Goal: Use online tool/utility: Utilize a website feature to perform a specific function

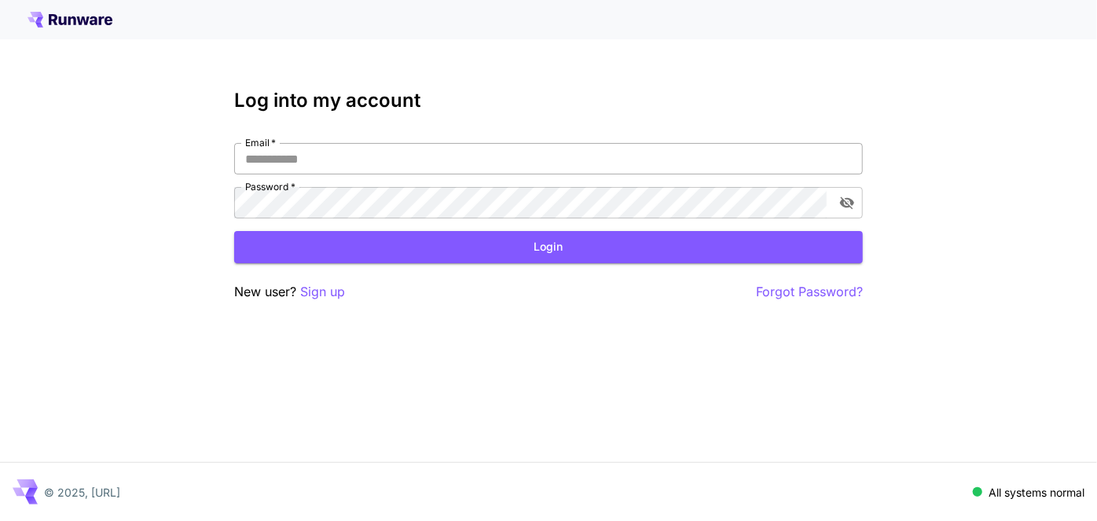
click at [335, 165] on input "Email   *" at bounding box center [548, 158] width 629 height 31
type input "**********"
click button "Login" at bounding box center [548, 247] width 629 height 32
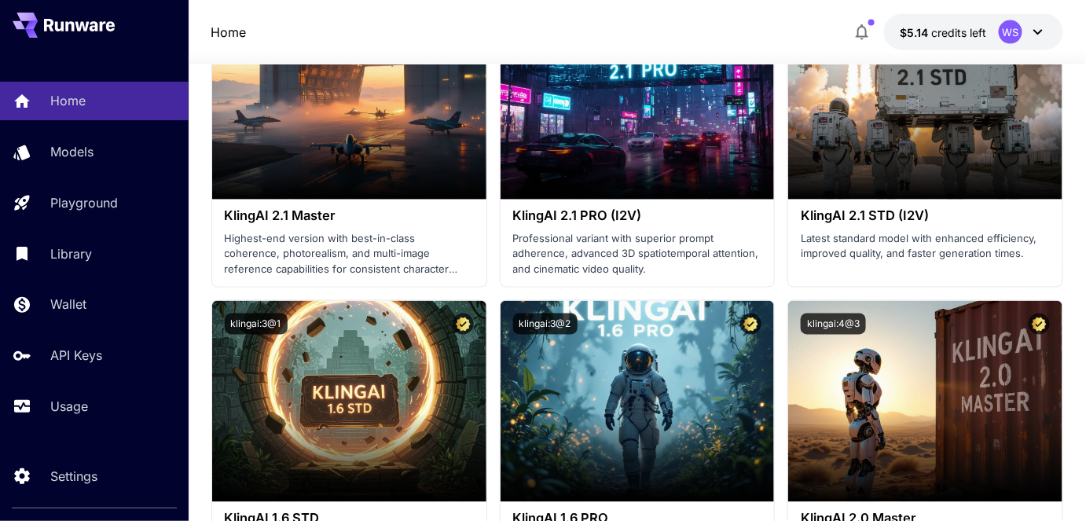
scroll to position [428, 0]
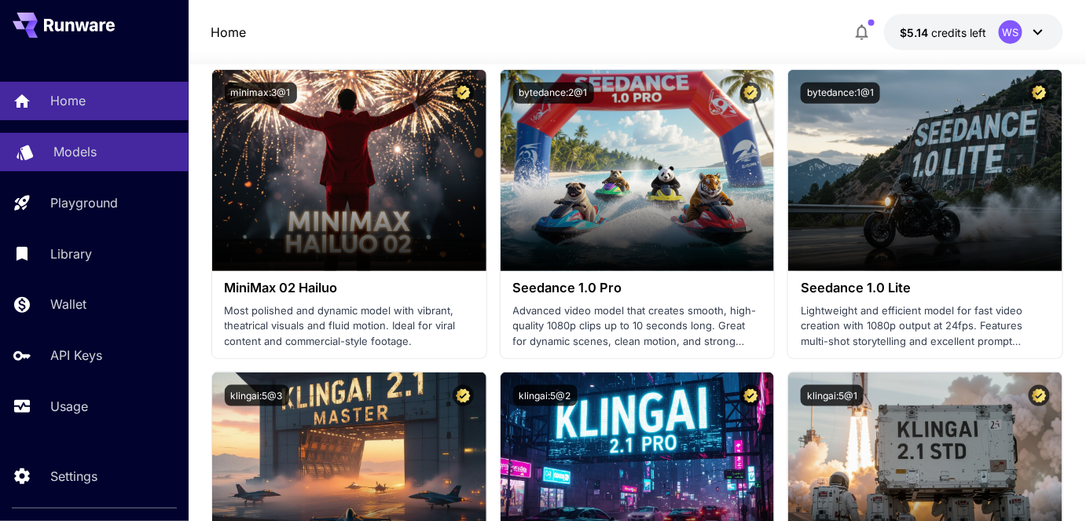
click at [66, 142] on link "Models" at bounding box center [94, 152] width 189 height 39
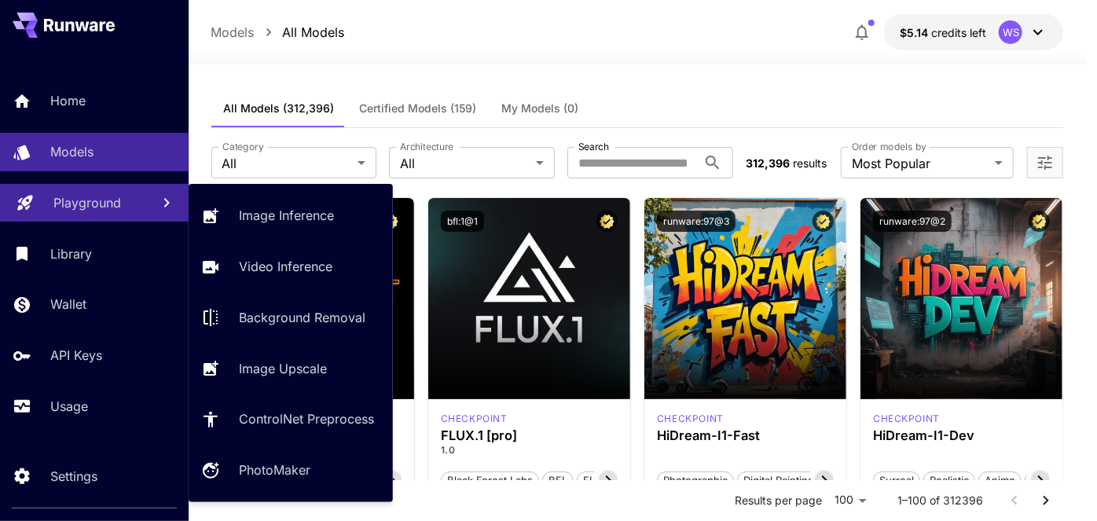
click at [60, 208] on p "Playground" at bounding box center [87, 202] width 68 height 19
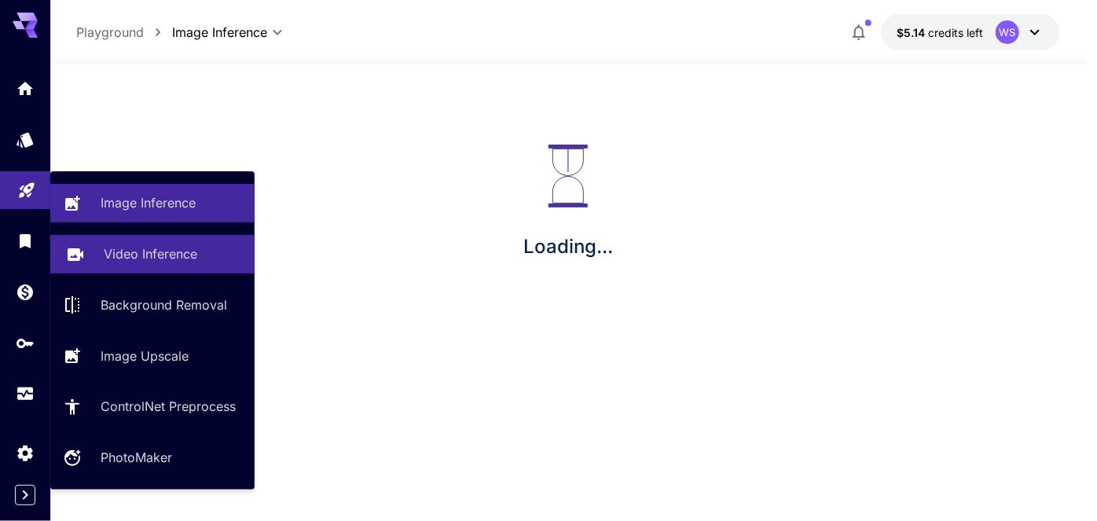
click at [158, 257] on p "Video Inference" at bounding box center [151, 253] width 94 height 19
type input "**********"
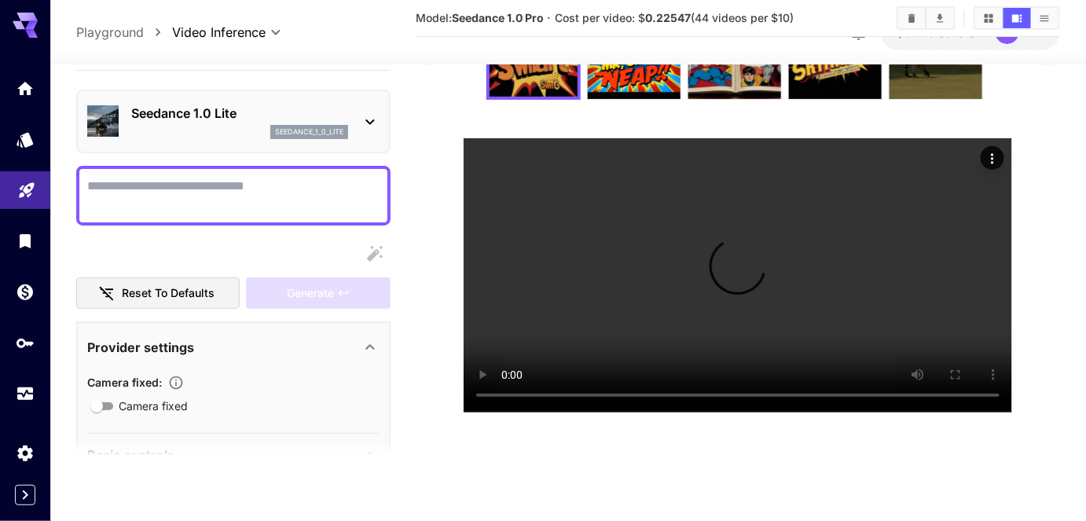
scroll to position [123, 0]
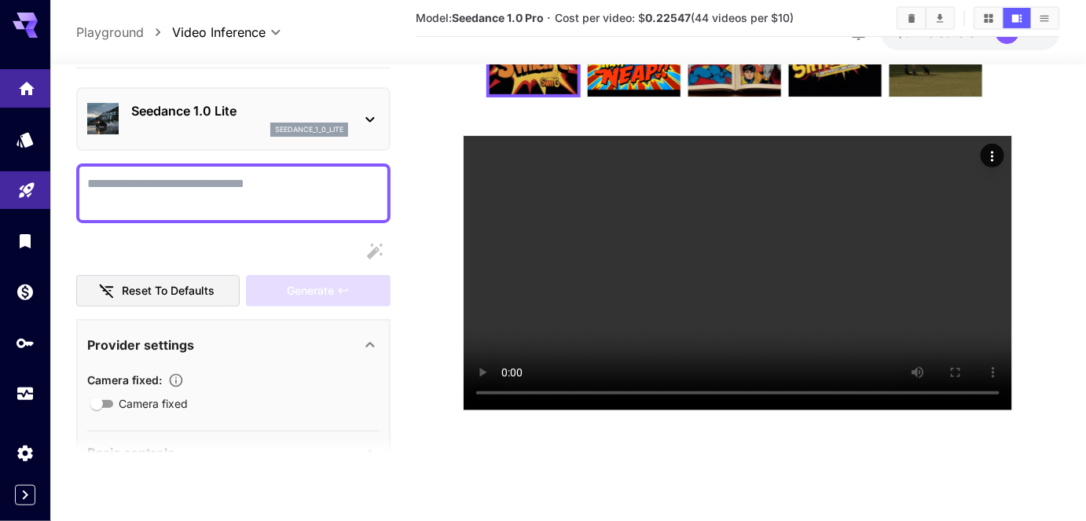
click at [23, 94] on link at bounding box center [25, 88] width 50 height 39
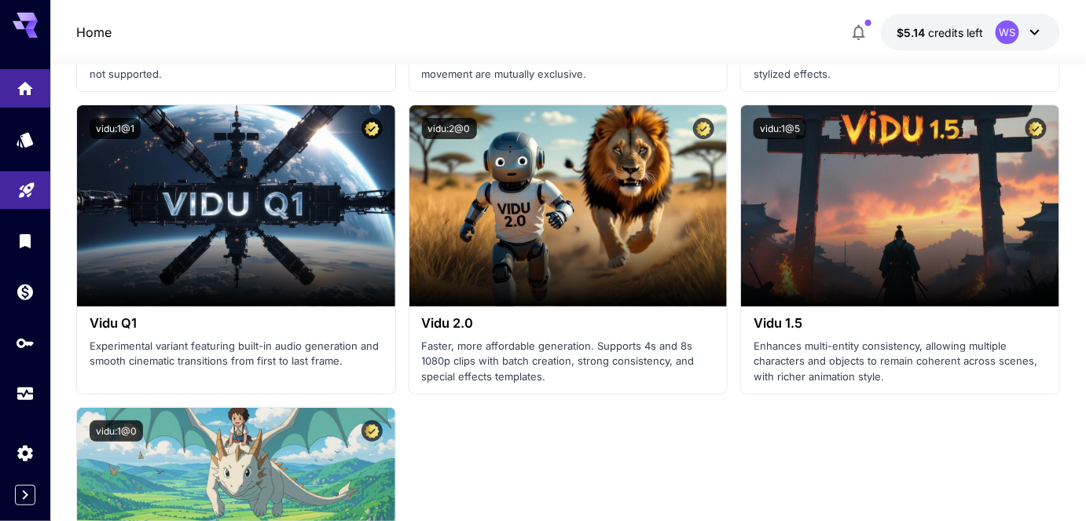
scroll to position [1910, 0]
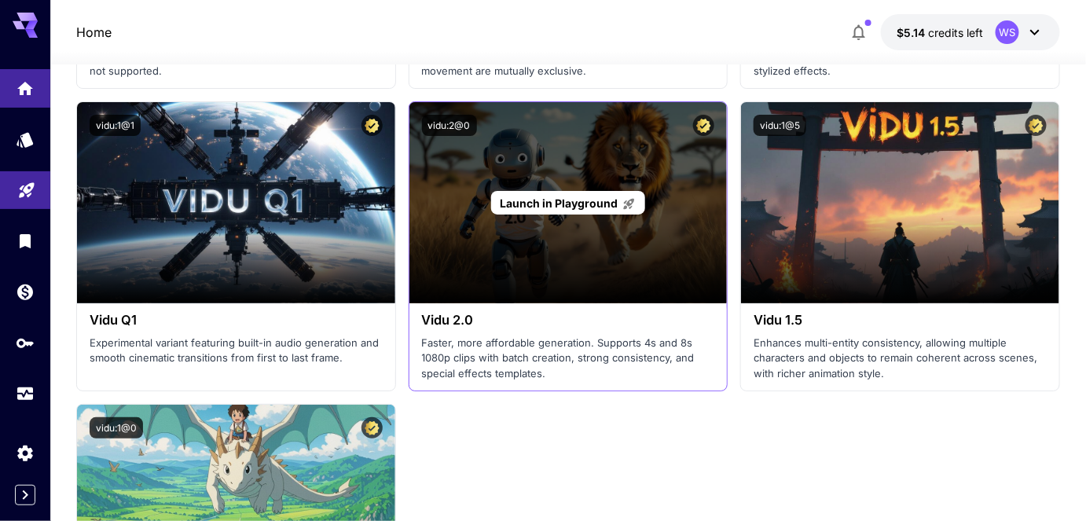
click at [497, 248] on div "Launch in Playground" at bounding box center [569, 202] width 318 height 201
click at [532, 201] on span "Launch in Playground" at bounding box center [559, 203] width 118 height 13
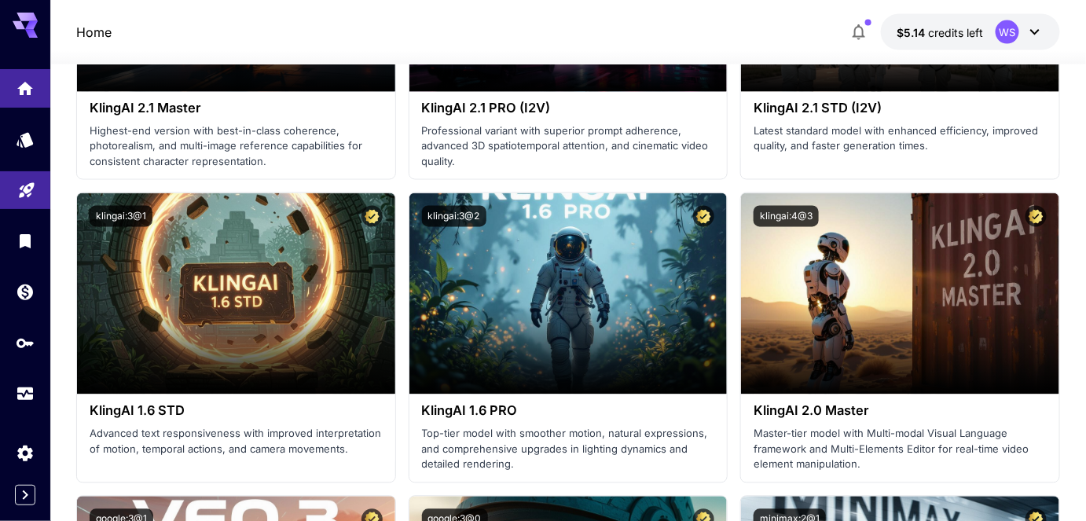
scroll to position [910, 0]
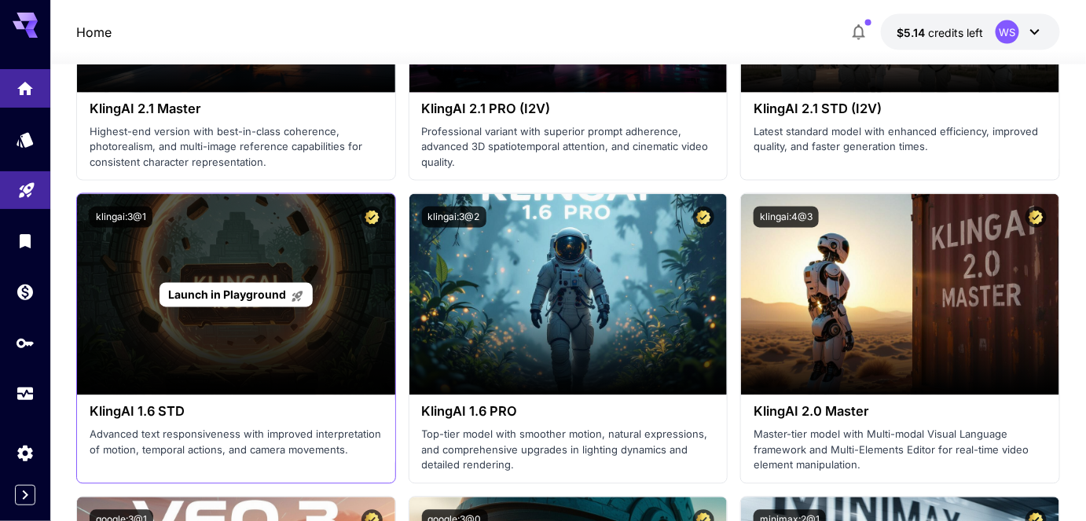
click at [219, 294] on span "Launch in Playground" at bounding box center [227, 295] width 118 height 13
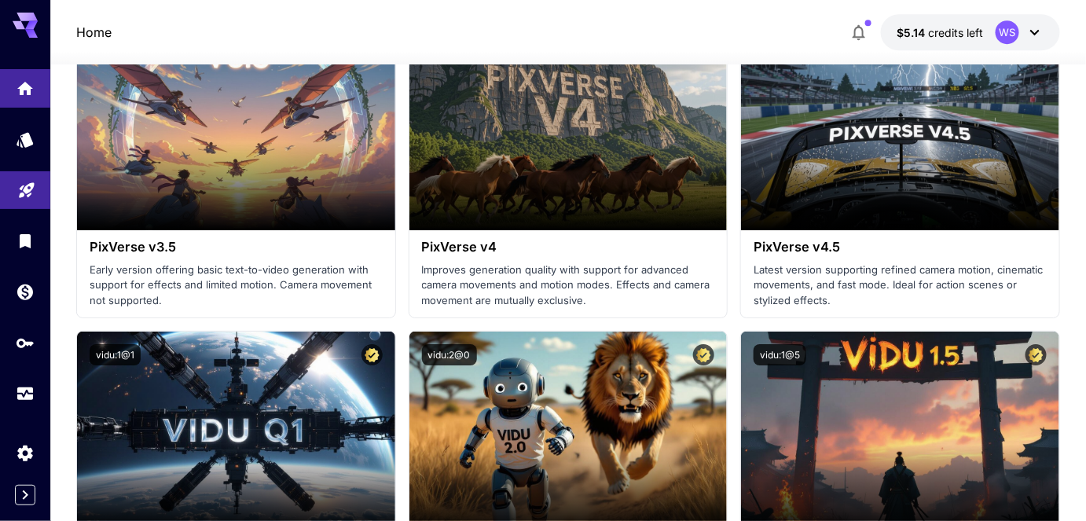
scroll to position [1624, 0]
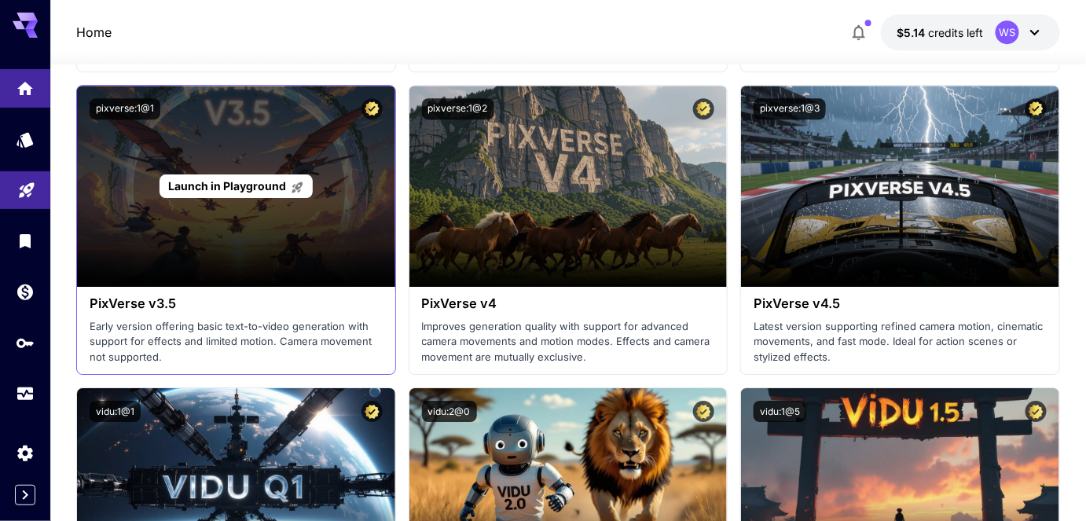
click at [225, 185] on span "Launch in Playground" at bounding box center [227, 185] width 118 height 13
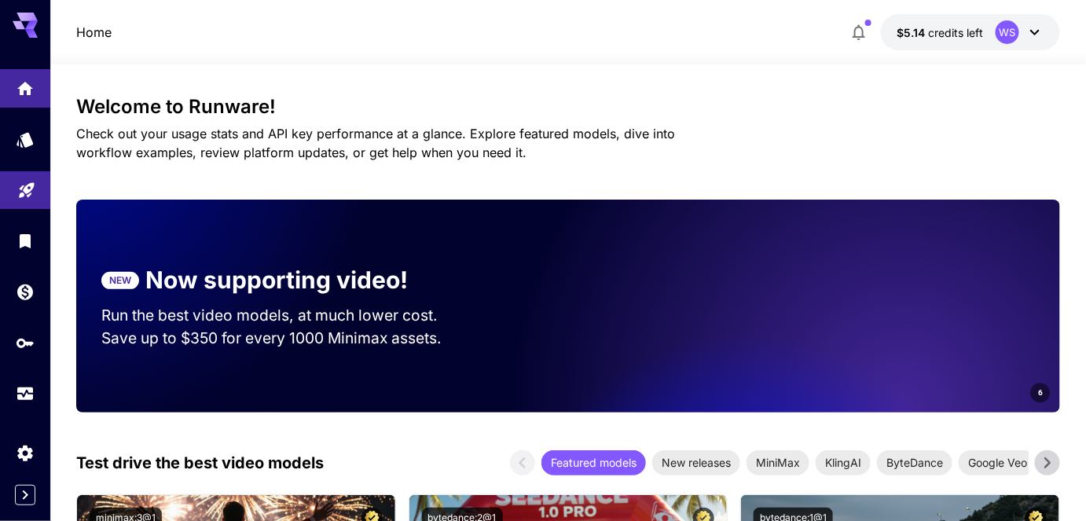
scroll to position [0, 0]
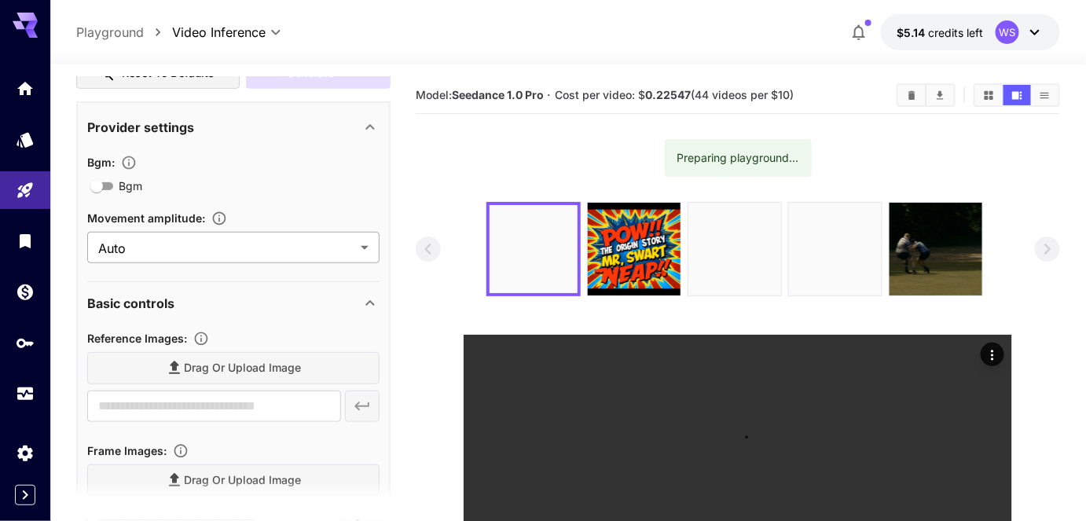
scroll to position [214, 0]
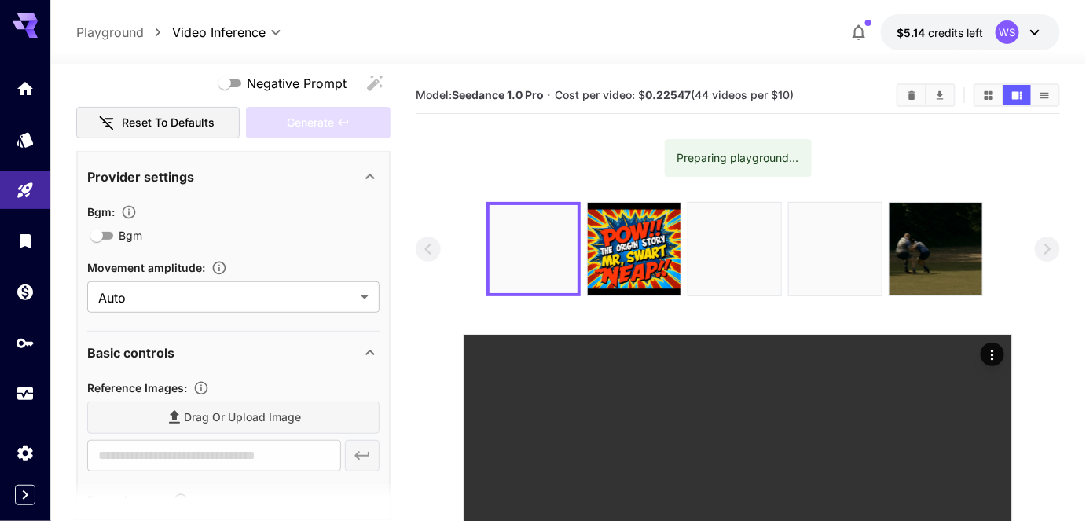
click at [134, 207] on icon "button" at bounding box center [129, 212] width 16 height 16
click at [218, 265] on icon "button" at bounding box center [219, 268] width 16 height 16
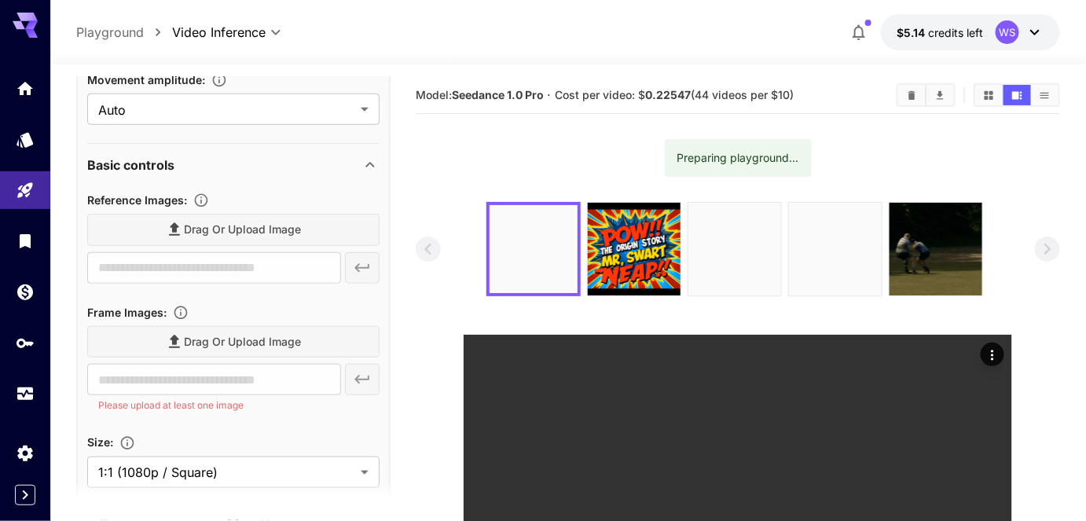
scroll to position [428, 0]
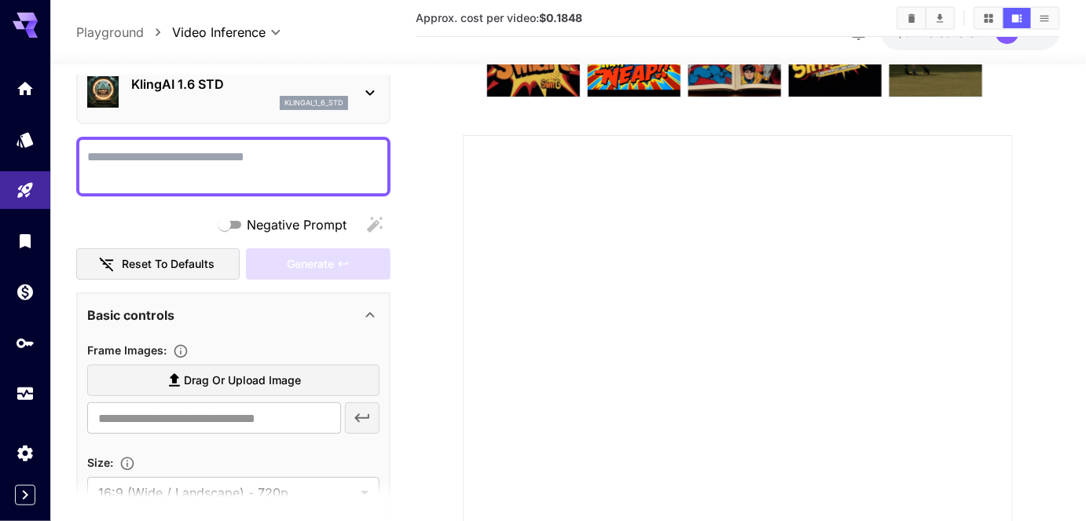
scroll to position [165, 0]
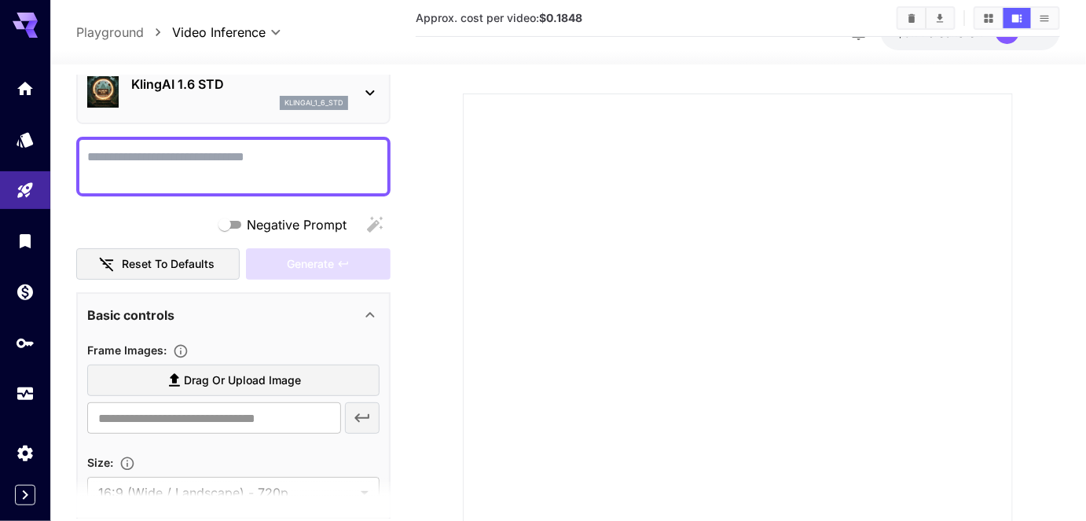
click at [218, 378] on span "Drag or upload image" at bounding box center [242, 381] width 117 height 20
click at [0, 0] on input "Drag or upload image" at bounding box center [0, 0] width 0 height 0
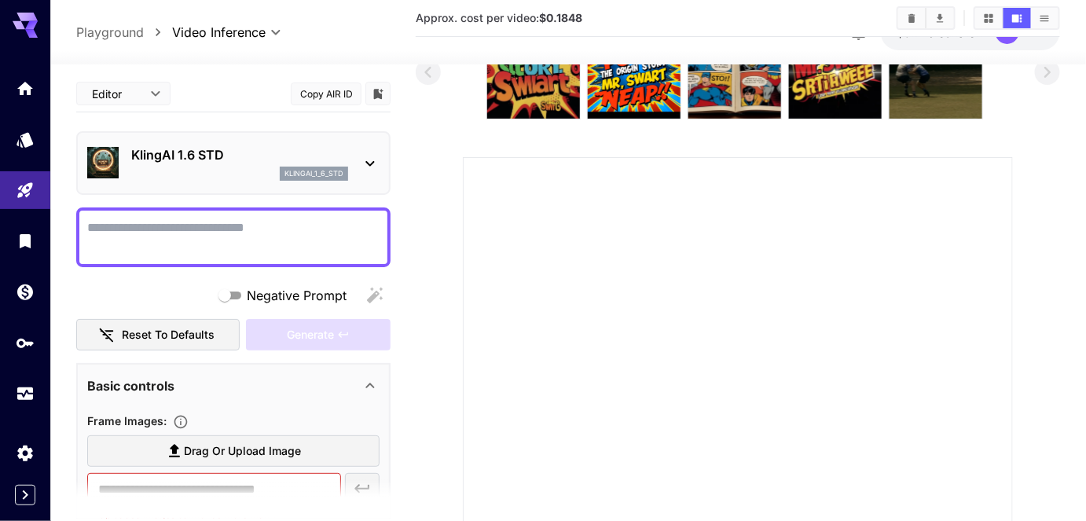
scroll to position [0, 0]
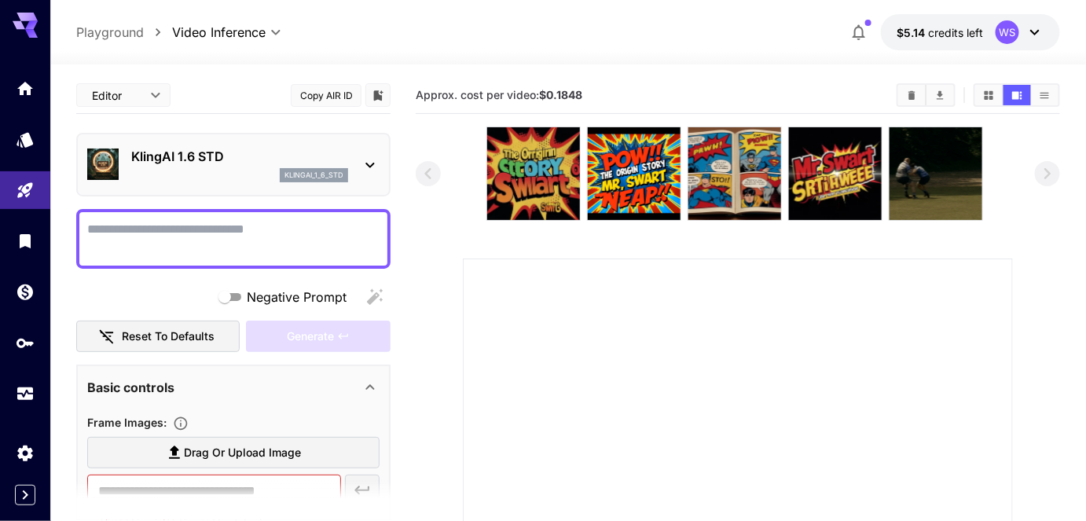
click at [250, 137] on div "KlingAI 1.6 STD klingai_1_6_std" at bounding box center [233, 165] width 314 height 64
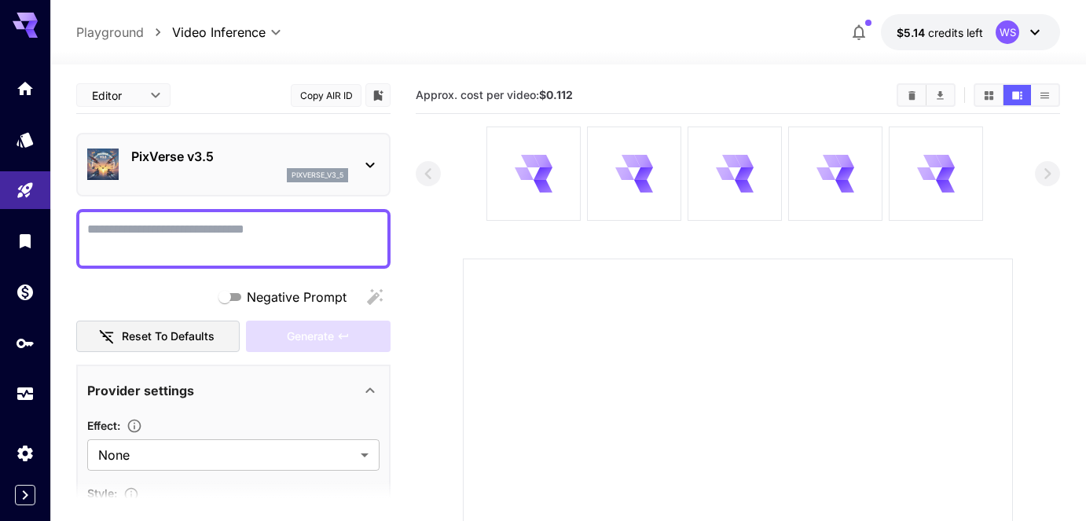
type input "**********"
type input "***"
